Goal: Task Accomplishment & Management: Use online tool/utility

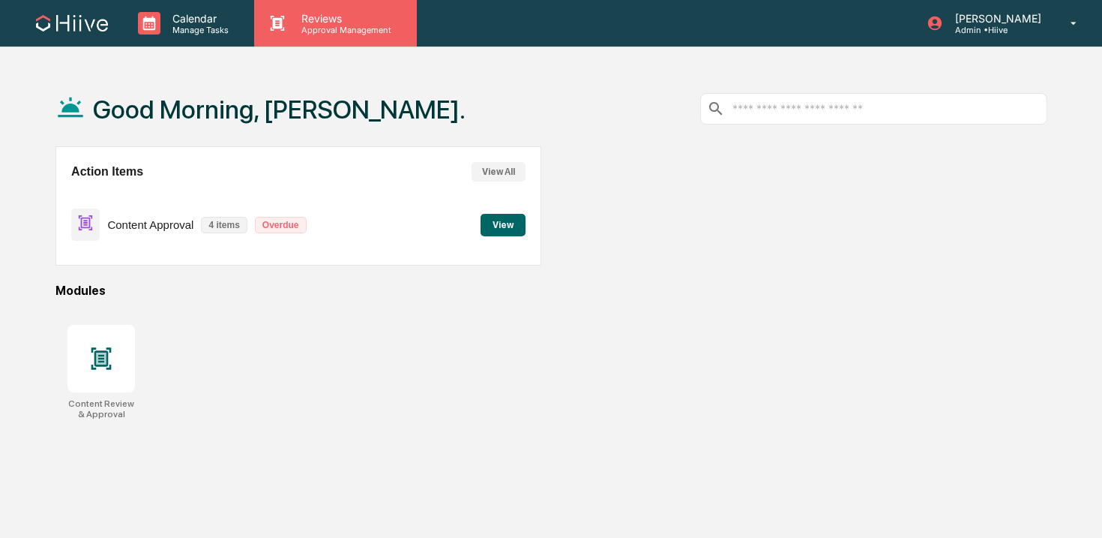
click at [331, 13] on p "Reviews" at bounding box center [343, 18] width 109 height 13
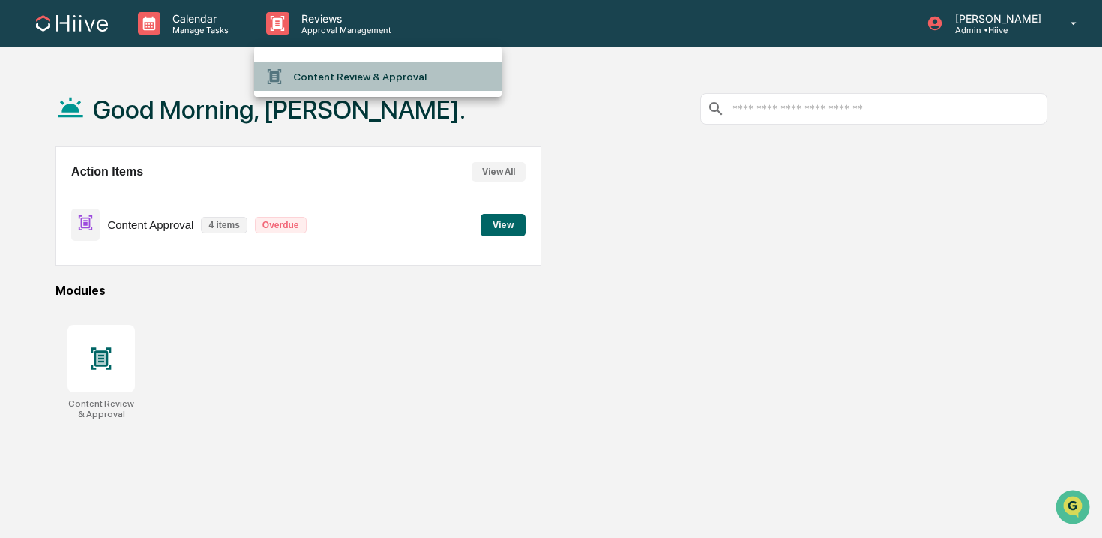
click at [333, 77] on li "Content Review & Approval" at bounding box center [377, 76] width 247 height 28
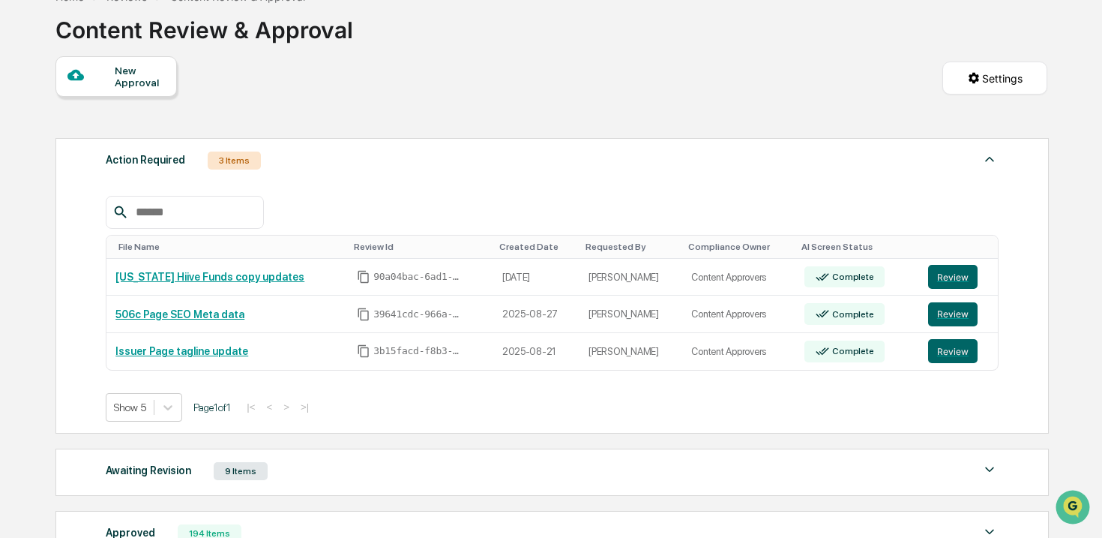
scroll to position [210, 0]
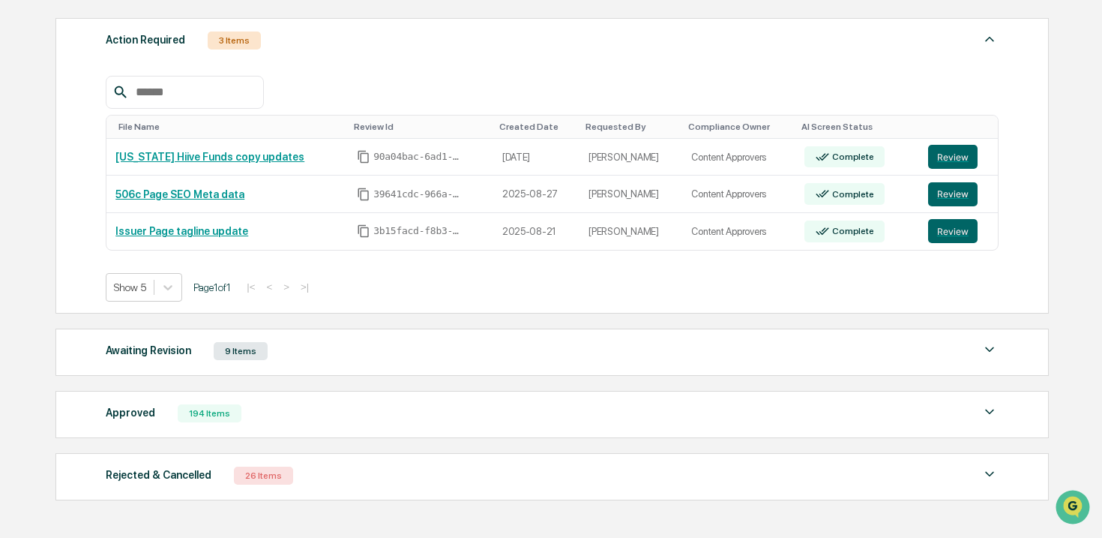
click at [331, 361] on div "Awaiting Revision 9 Items" at bounding box center [552, 350] width 893 height 21
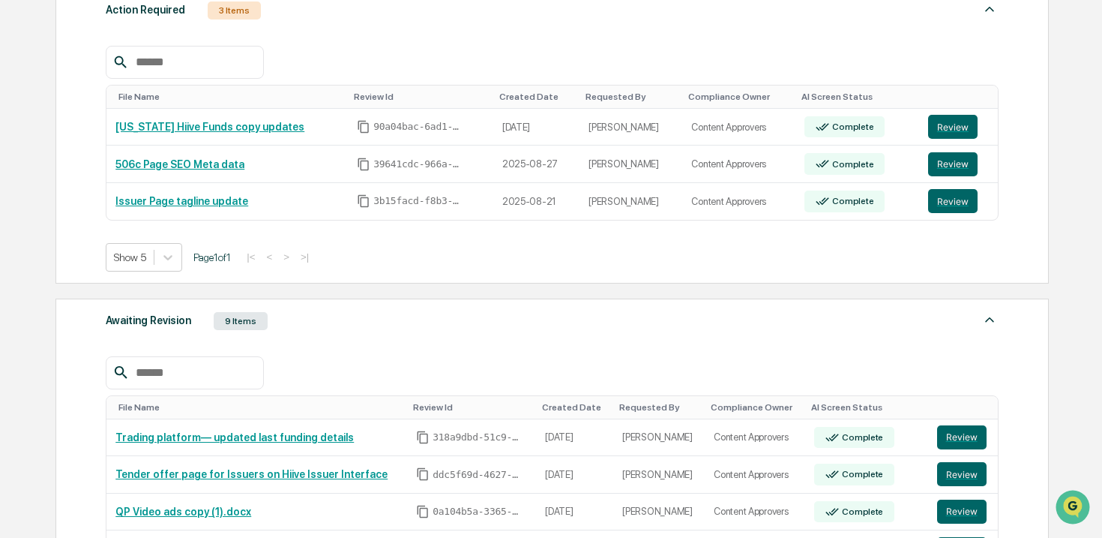
scroll to position [238, 0]
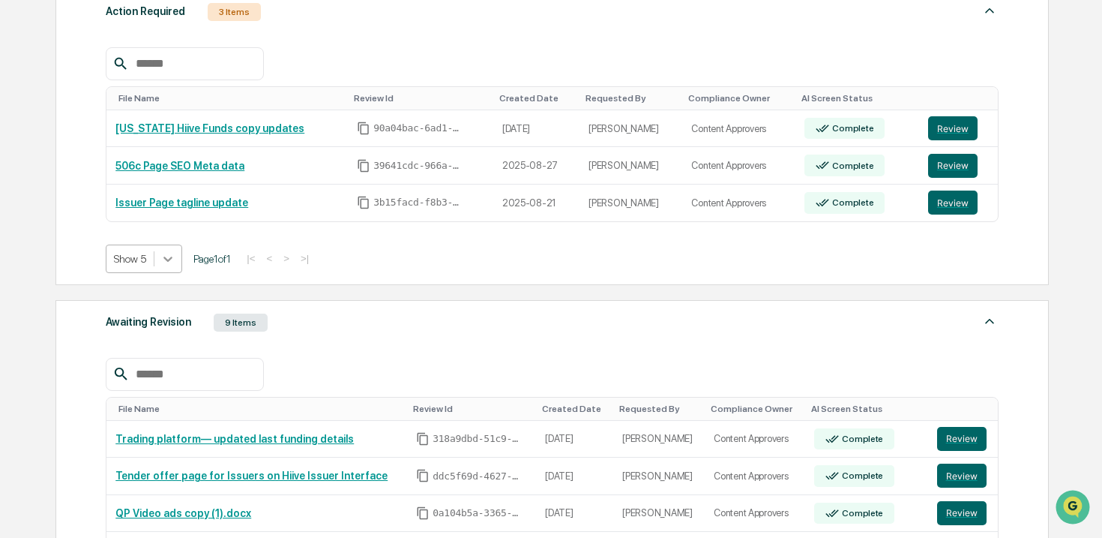
click at [171, 259] on icon at bounding box center [167, 258] width 15 height 15
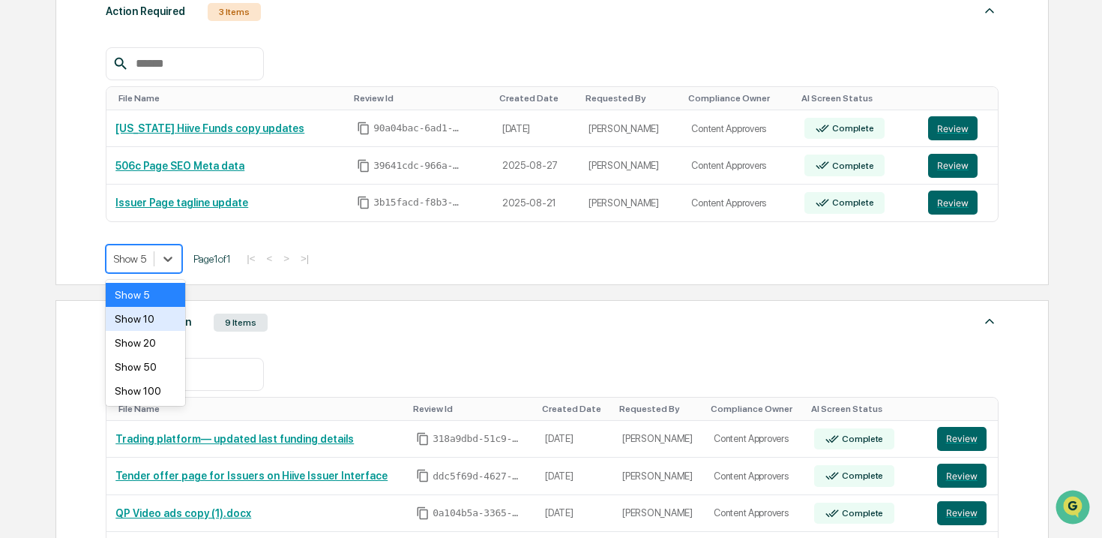
click at [161, 326] on div "Show 10" at bounding box center [145, 319] width 79 height 24
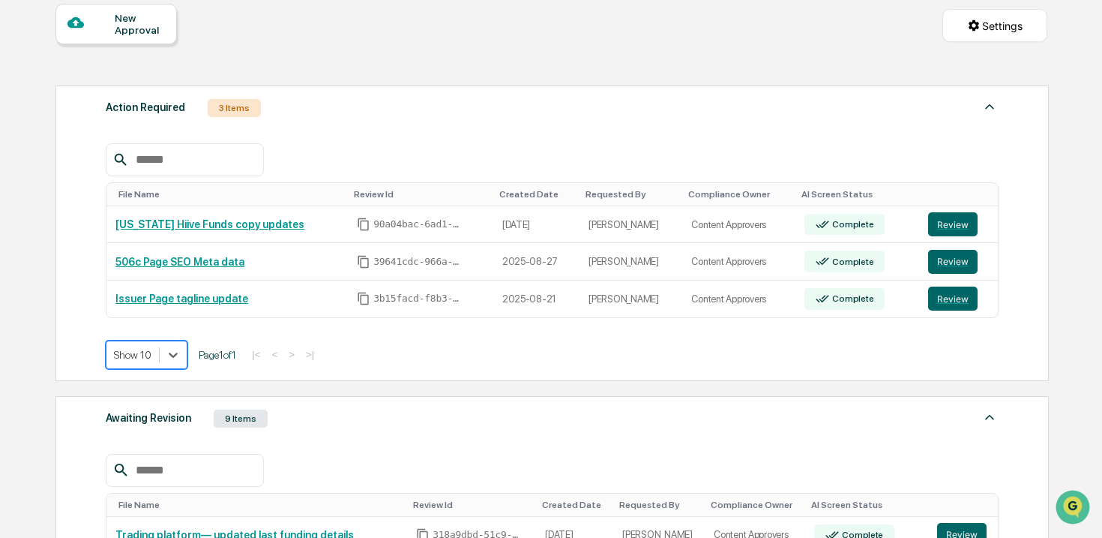
scroll to position [115, 0]
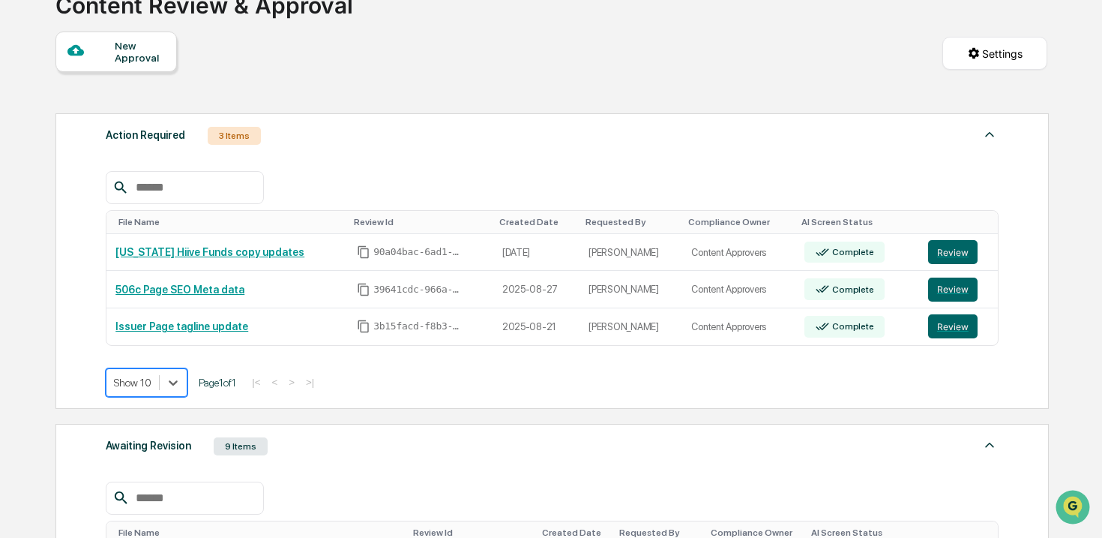
click at [78, 312] on div "Action Required 3 Items File Name Review Id Created Date Requested By Complianc…" at bounding box center [551, 260] width 993 height 295
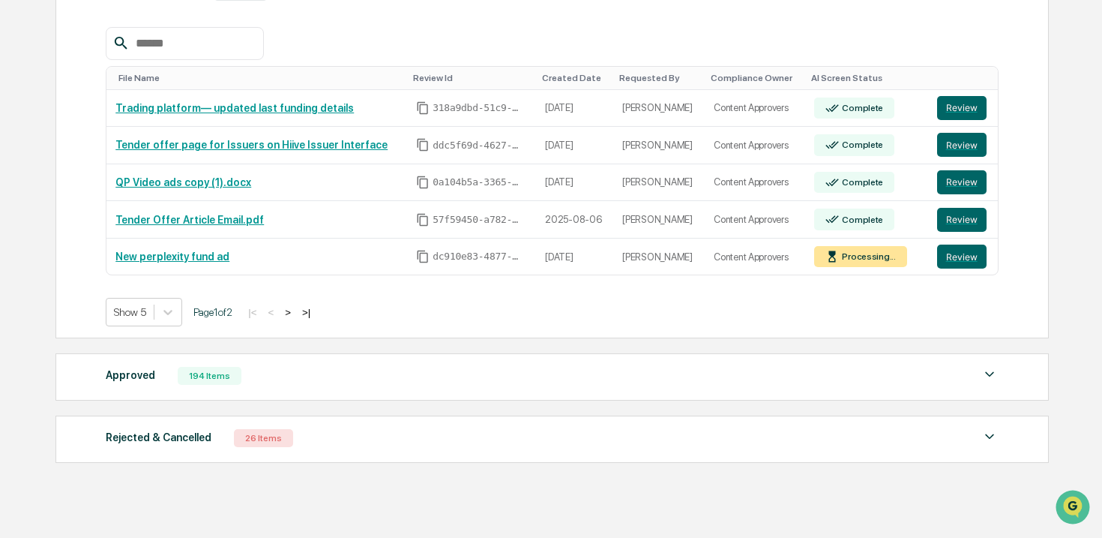
scroll to position [601, 0]
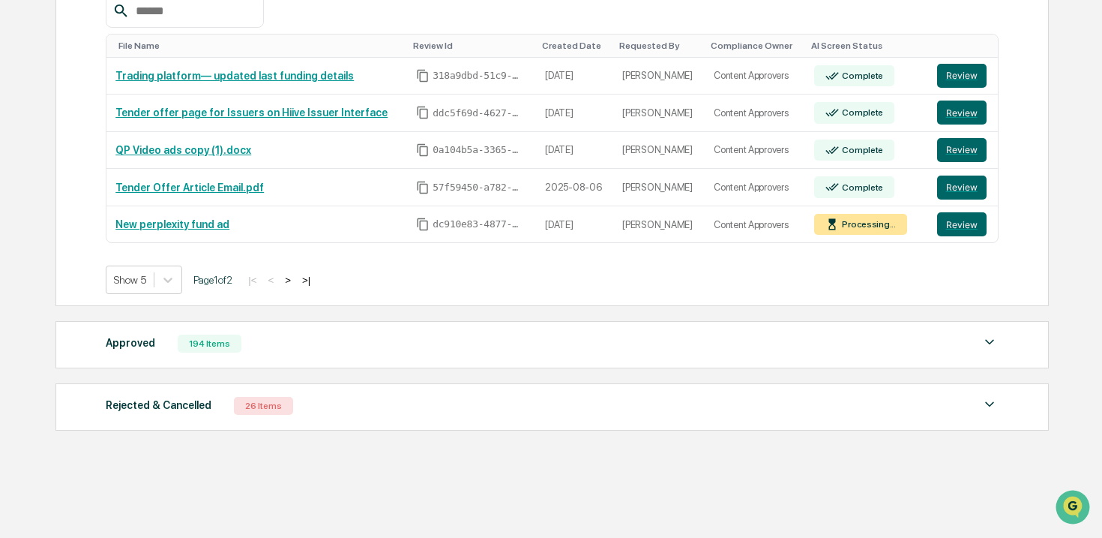
click at [157, 347] on div "Approved 194 Items" at bounding box center [552, 343] width 893 height 21
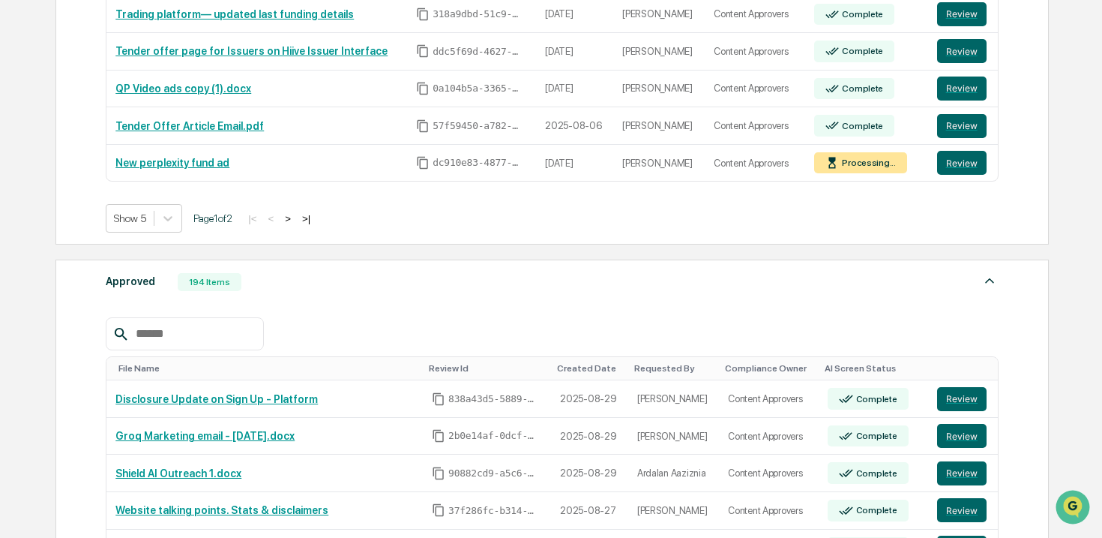
scroll to position [715, 0]
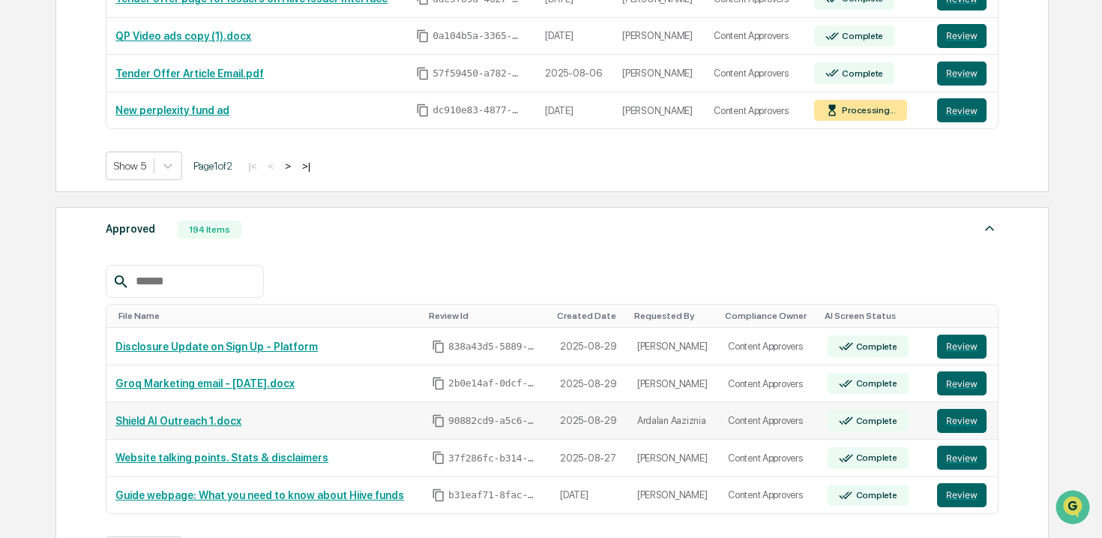
click at [777, 421] on td "Content Approvers" at bounding box center [769, 420] width 100 height 37
click at [952, 421] on button "Review" at bounding box center [961, 421] width 49 height 24
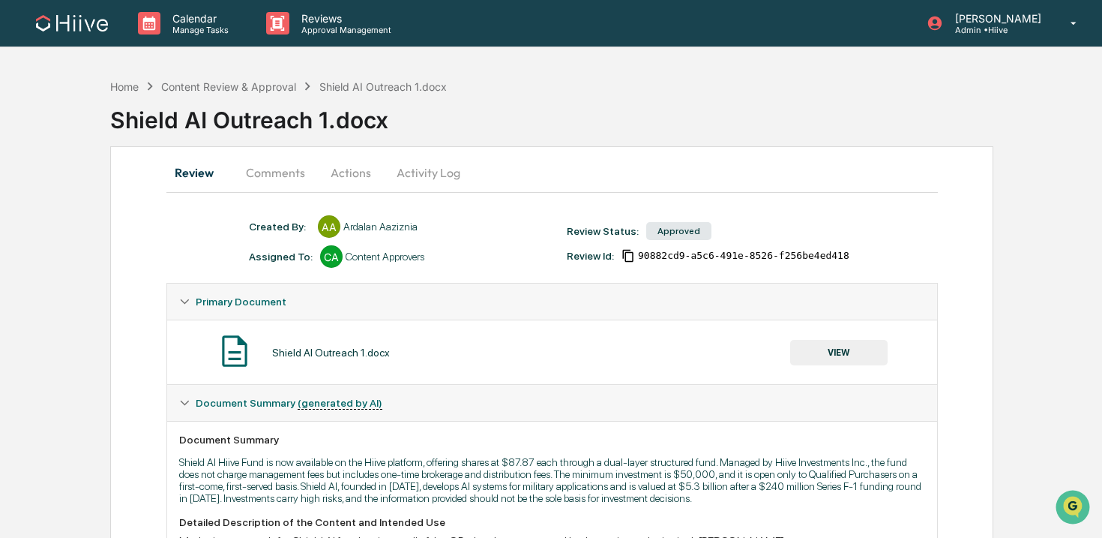
click at [431, 175] on button "Activity Log" at bounding box center [429, 172] width 88 height 36
